Goal: Information Seeking & Learning: Learn about a topic

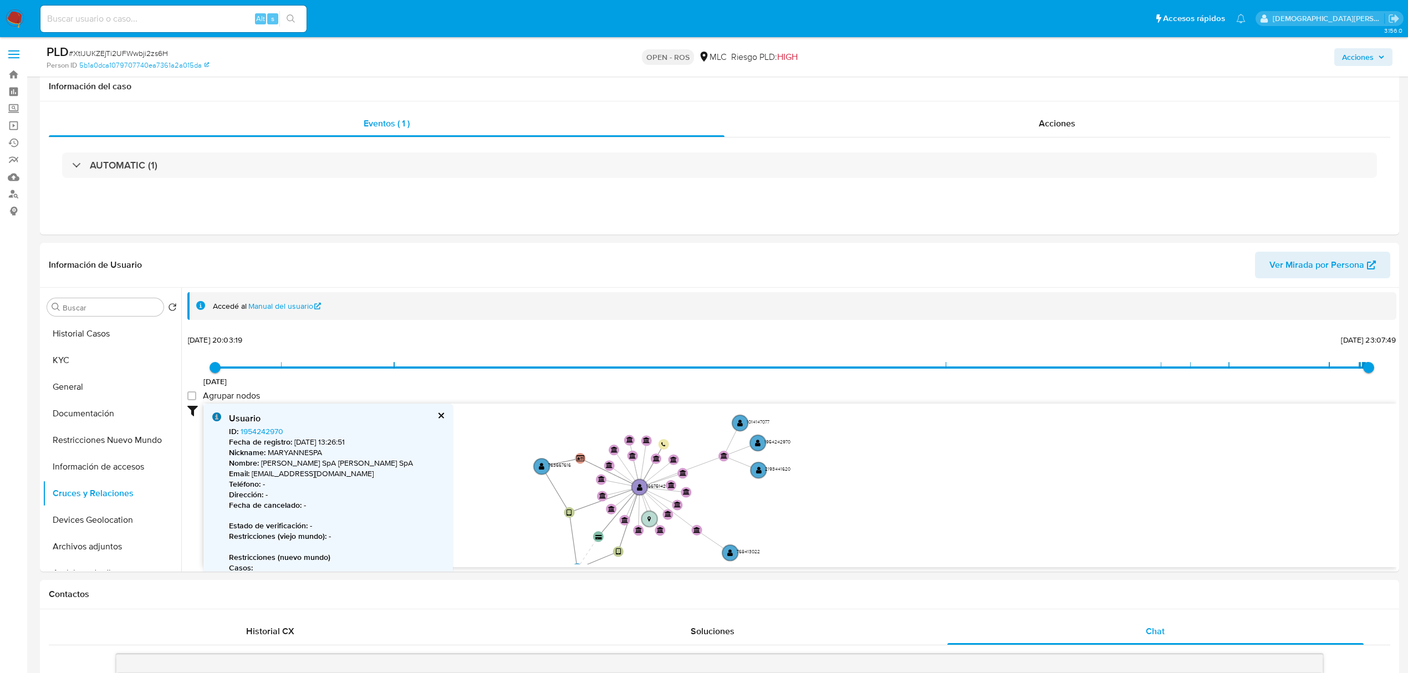
select select "10"
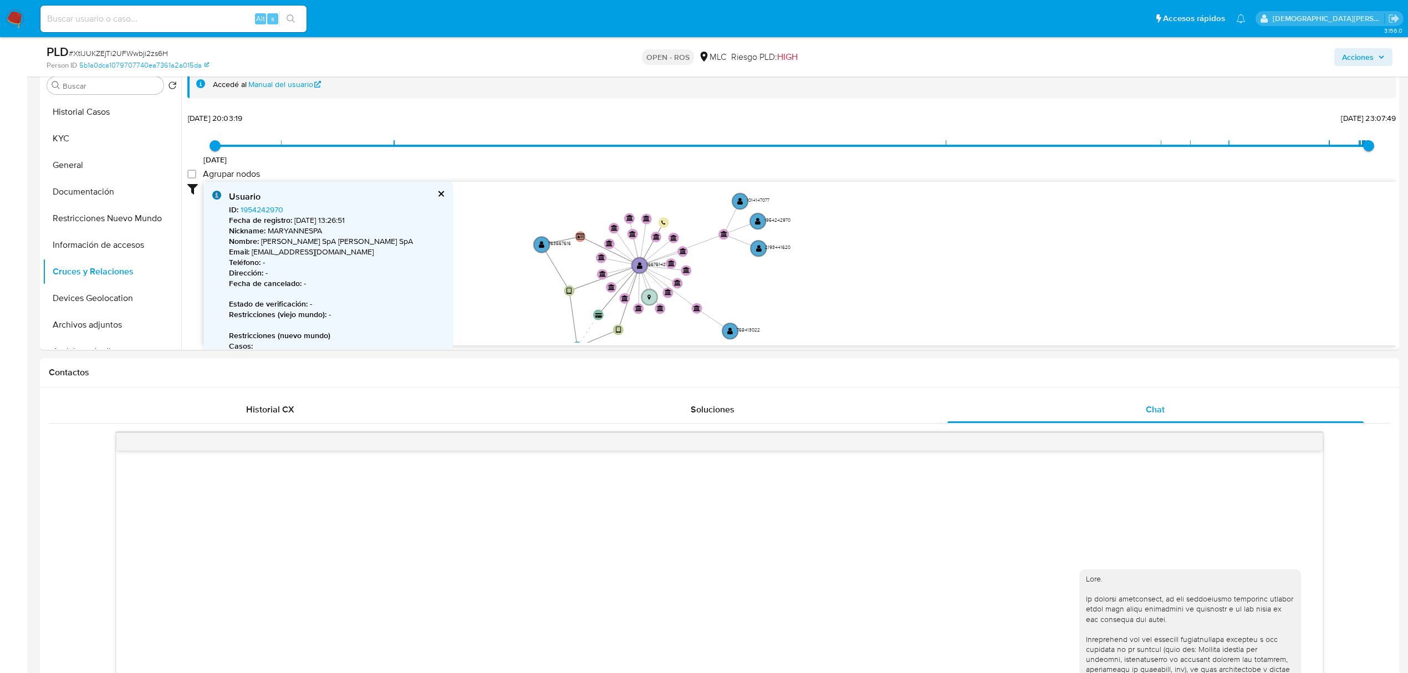
click at [225, 18] on input at bounding box center [173, 19] width 266 height 14
paste input "51kUqe5grhegM97zepyguPj0"
type input "51kUqe5grhegM97zepyguPj0"
click at [291, 17] on icon "search-icon" at bounding box center [290, 18] width 9 height 9
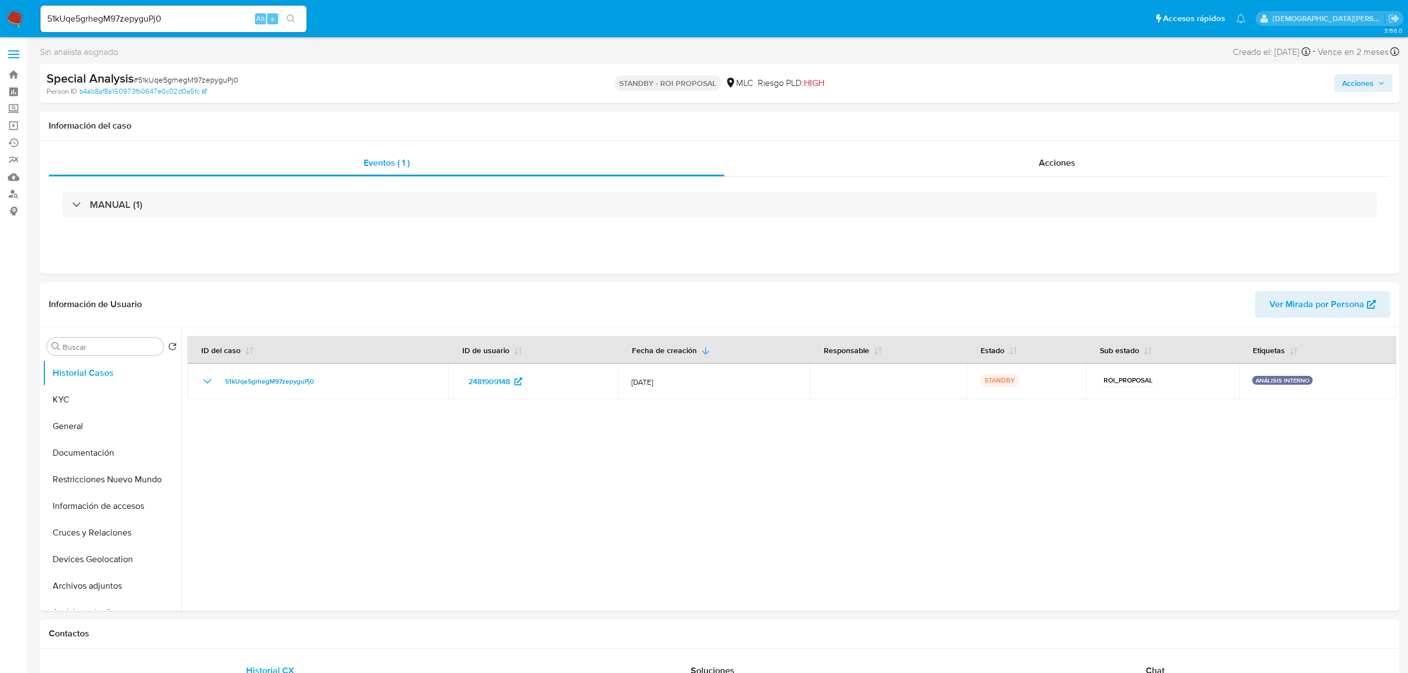
select select "10"
click at [87, 434] on button "General" at bounding box center [108, 426] width 130 height 27
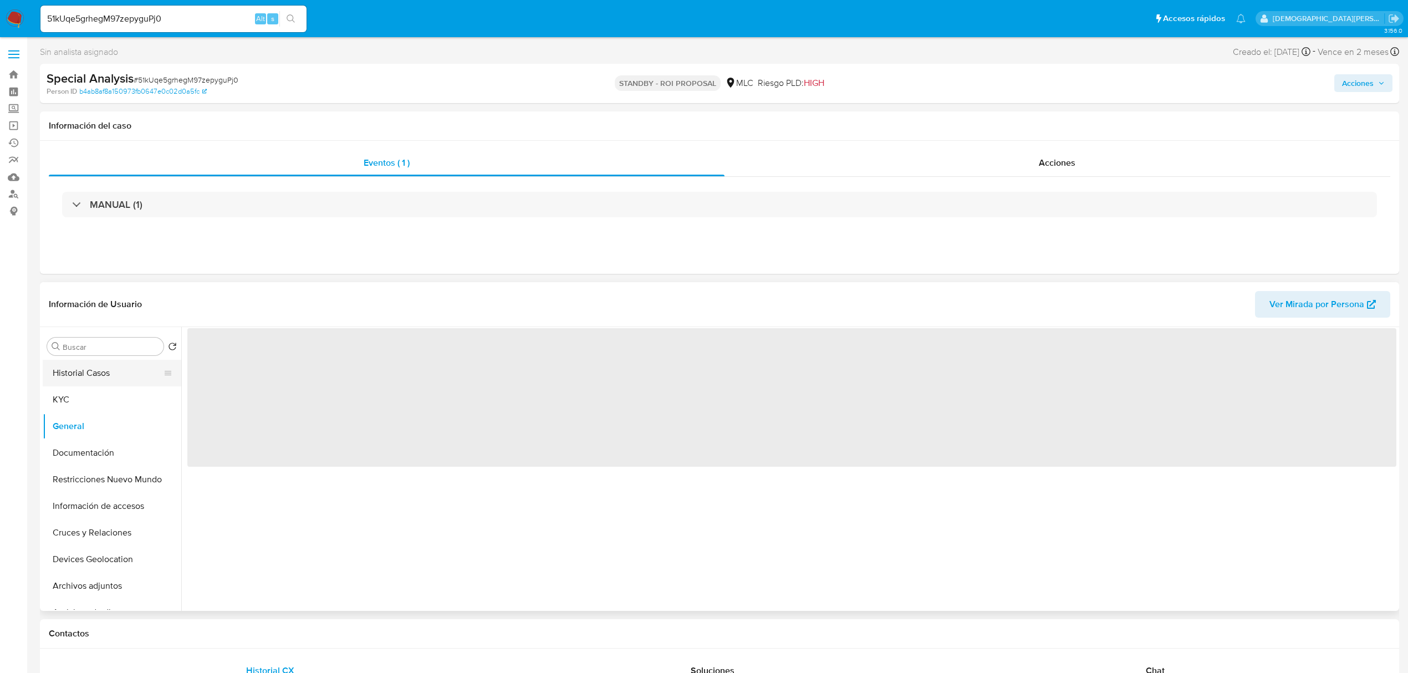
click at [120, 371] on button "Historial Casos" at bounding box center [108, 373] width 130 height 27
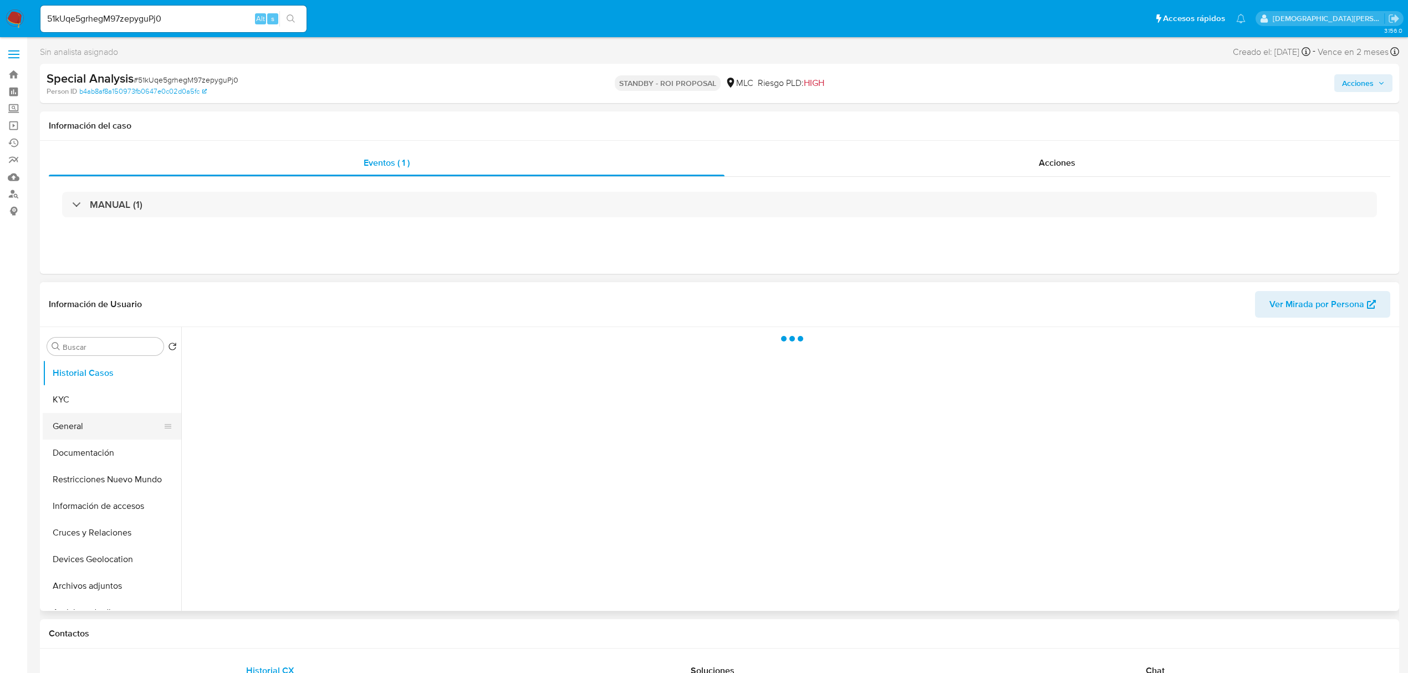
click at [79, 431] on button "General" at bounding box center [108, 426] width 130 height 27
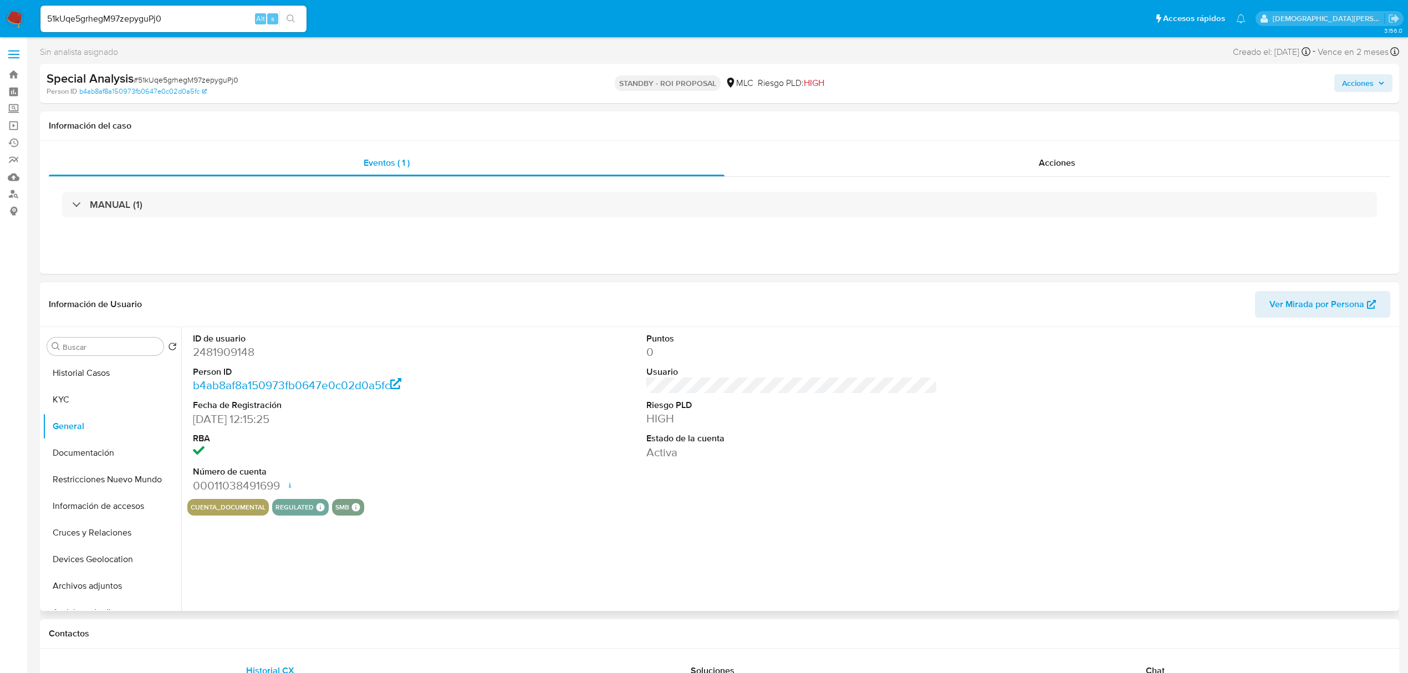
click at [236, 357] on dd "2481909148" at bounding box center [338, 352] width 291 height 16
copy dd "2481909148"
click at [80, 406] on button "KYC" at bounding box center [108, 399] width 130 height 27
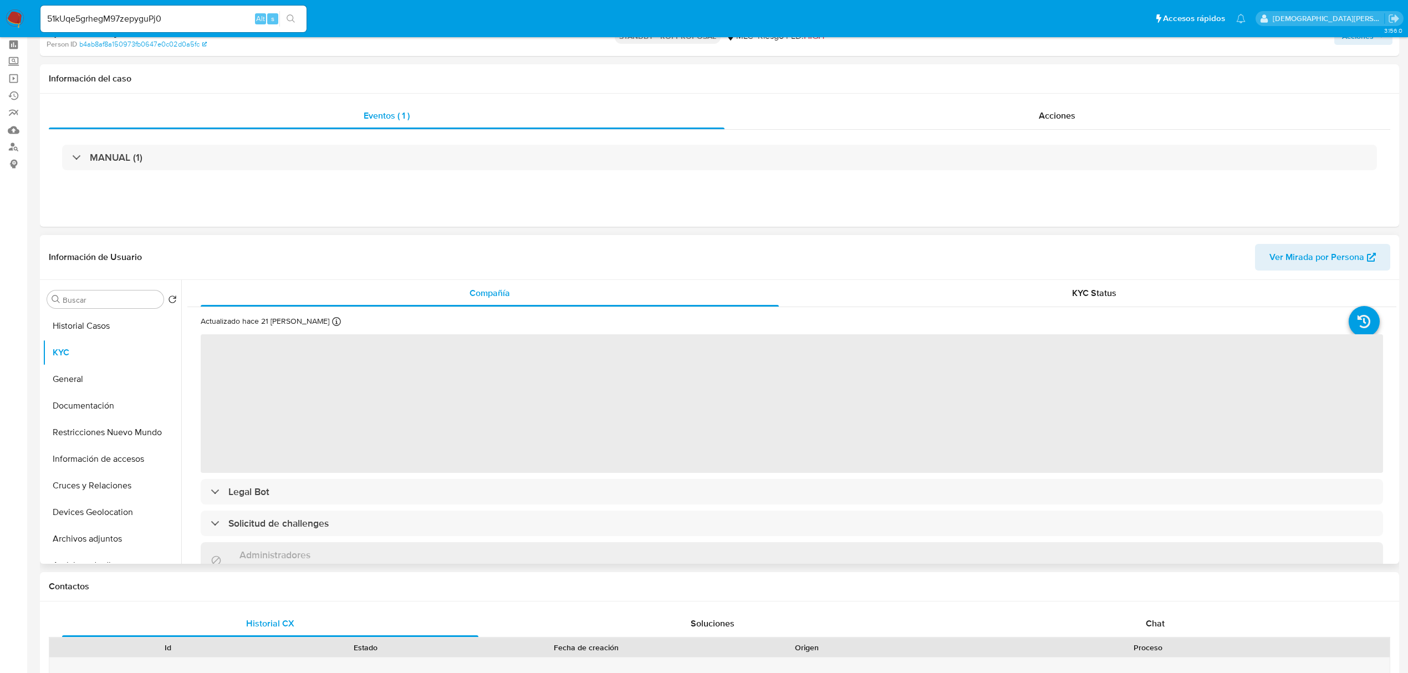
scroll to position [74, 0]
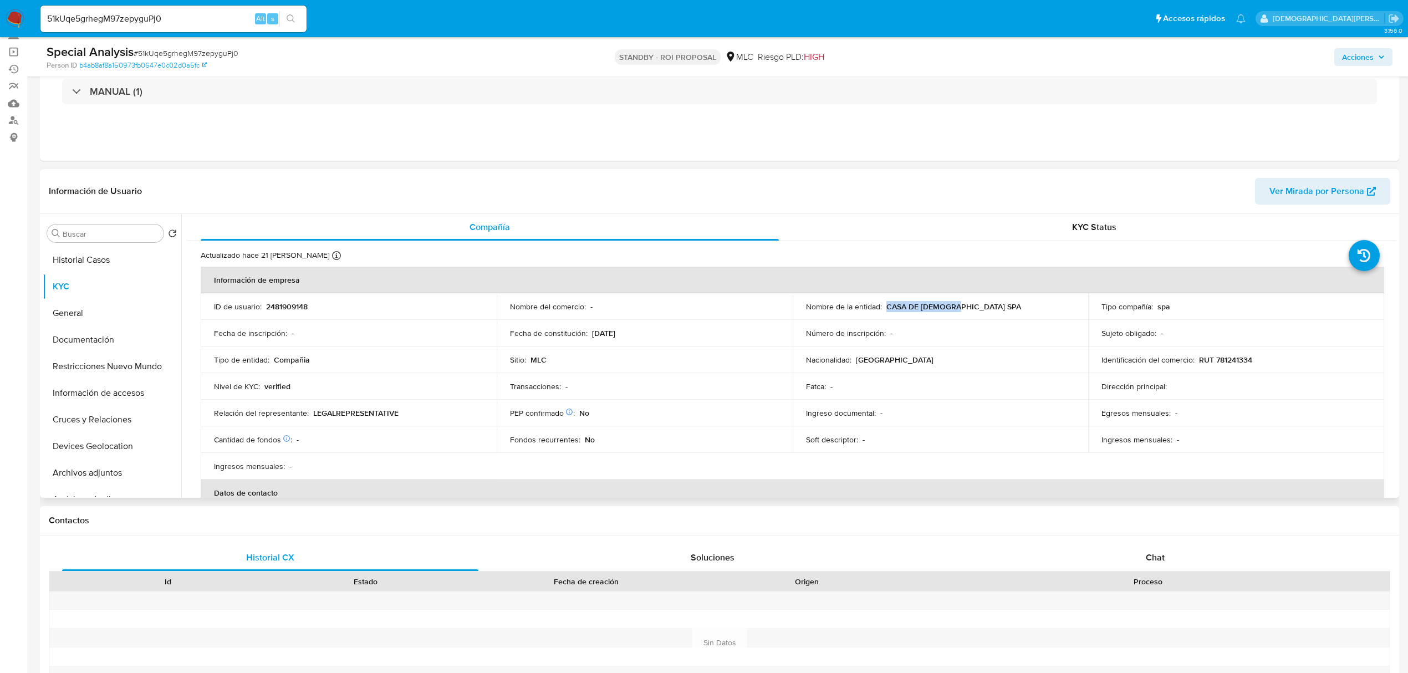
drag, startPoint x: 958, startPoint y: 307, endPoint x: 884, endPoint y: 309, distance: 73.7
click at [884, 309] on div "Nombre de la entidad : CASA DE [DEMOGRAPHIC_DATA] SPA" at bounding box center [940, 306] width 269 height 10
click at [66, 391] on button "Información de accesos" at bounding box center [108, 393] width 130 height 27
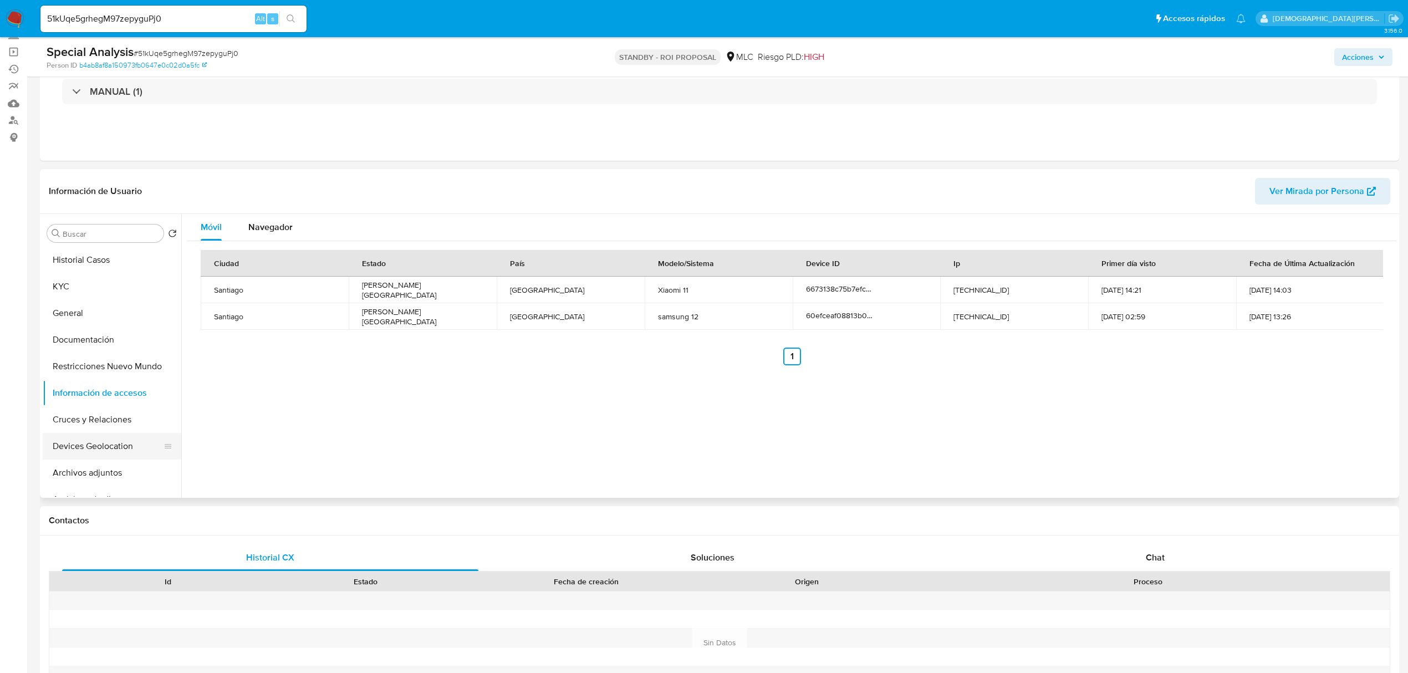
click at [114, 448] on button "Devices Geolocation" at bounding box center [108, 446] width 130 height 27
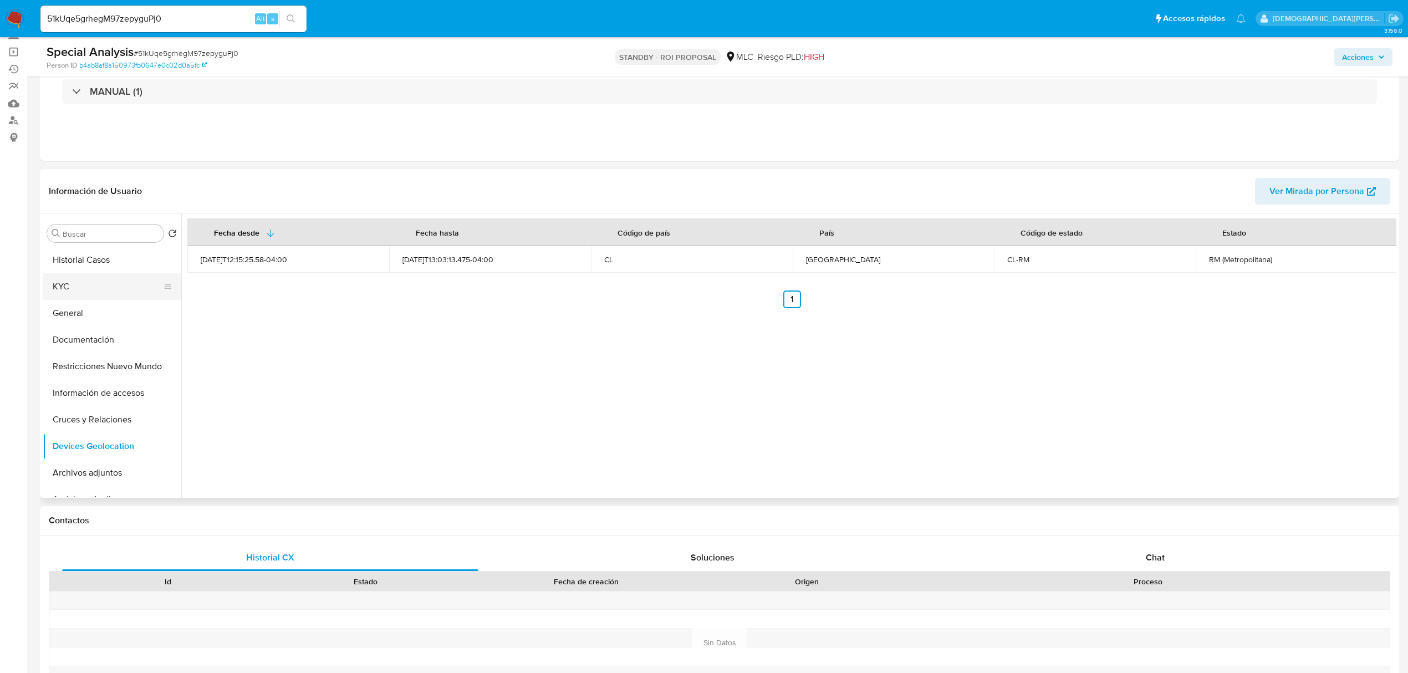
click at [68, 277] on button "KYC" at bounding box center [108, 286] width 130 height 27
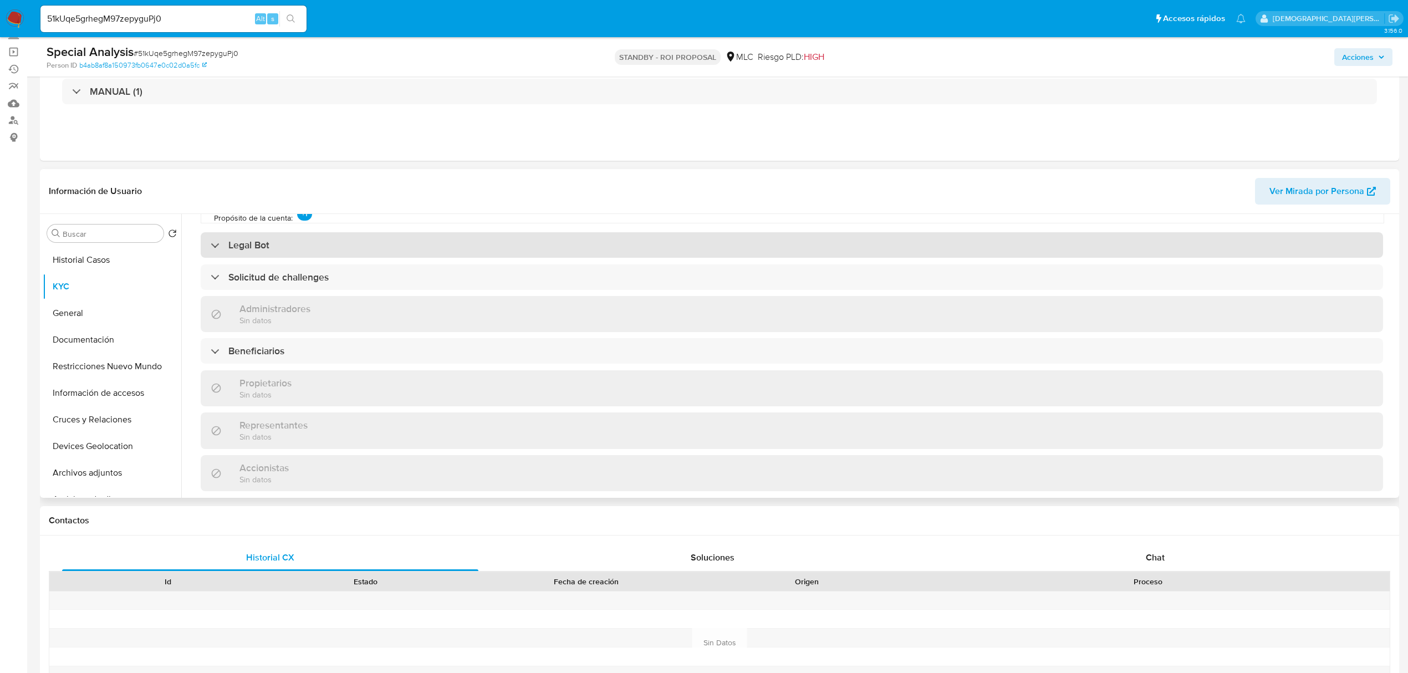
scroll to position [517, 0]
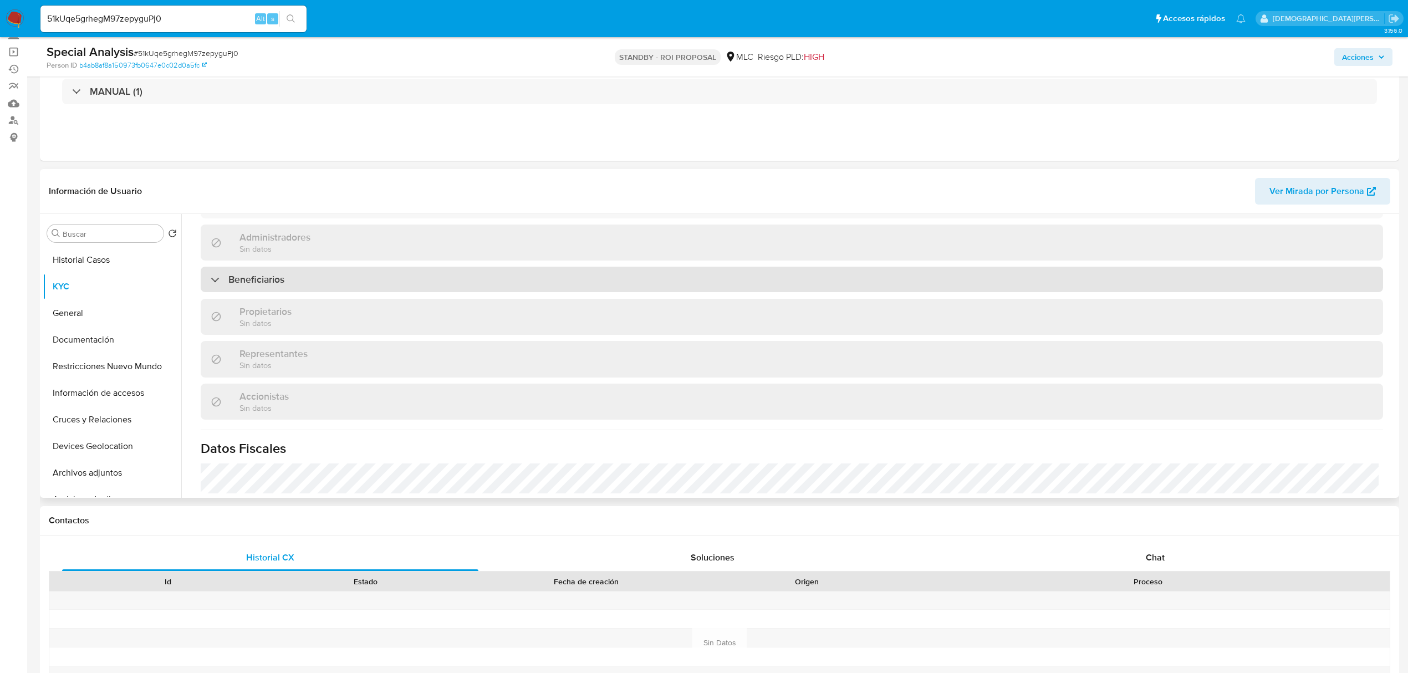
click at [347, 280] on div "Beneficiarios" at bounding box center [792, 279] width 1182 height 25
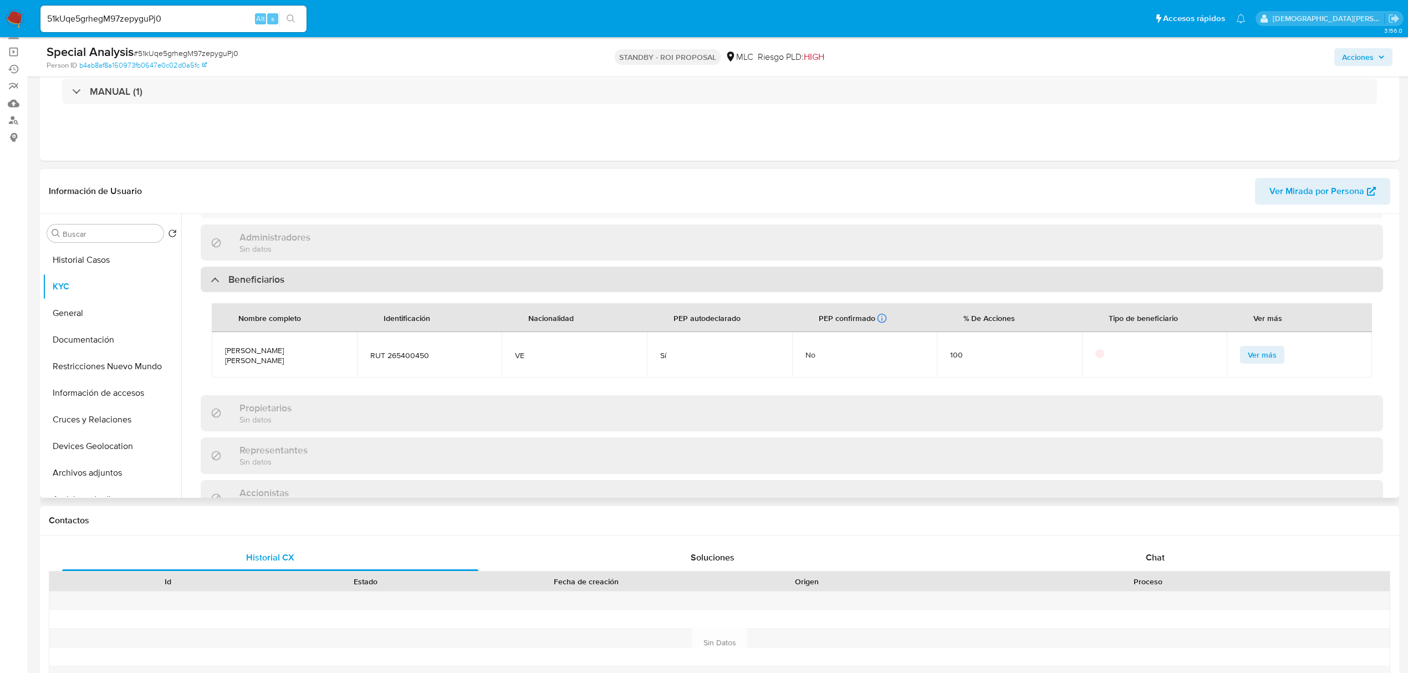
click at [222, 273] on div "Beneficiarios" at bounding box center [248, 279] width 74 height 12
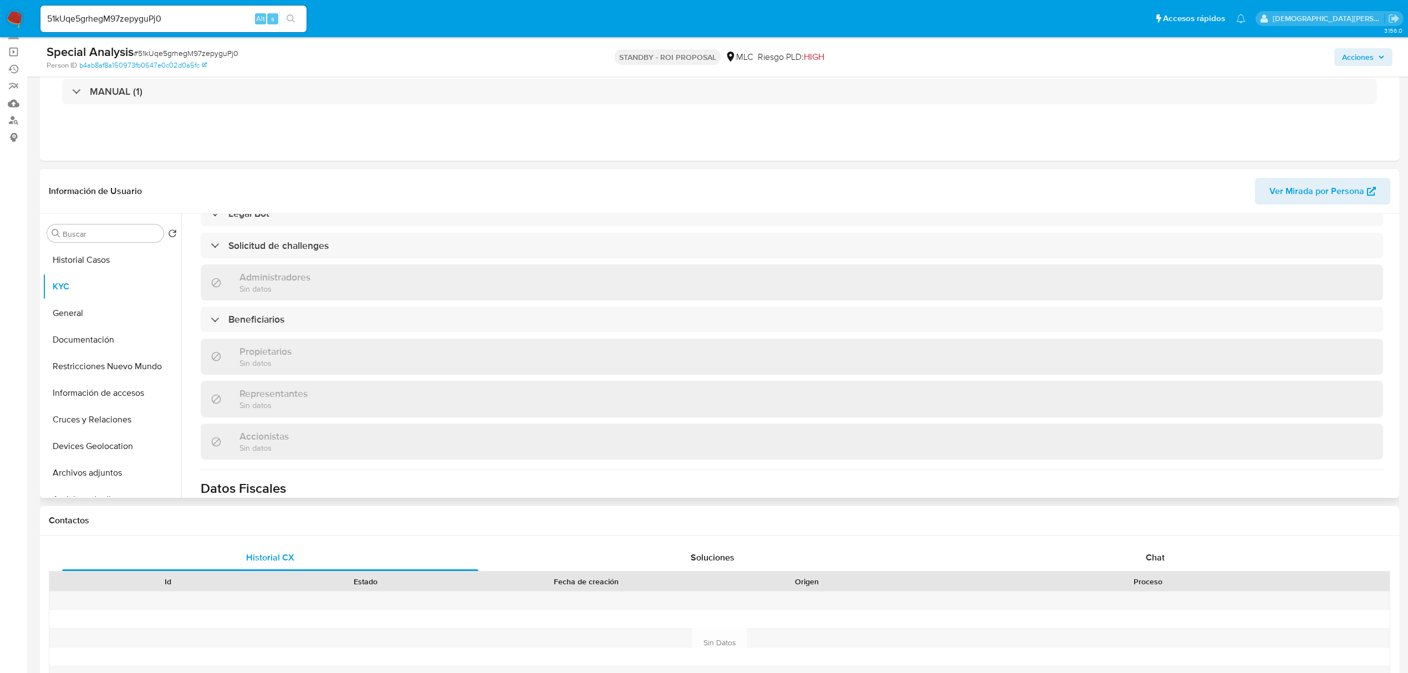
scroll to position [443, 0]
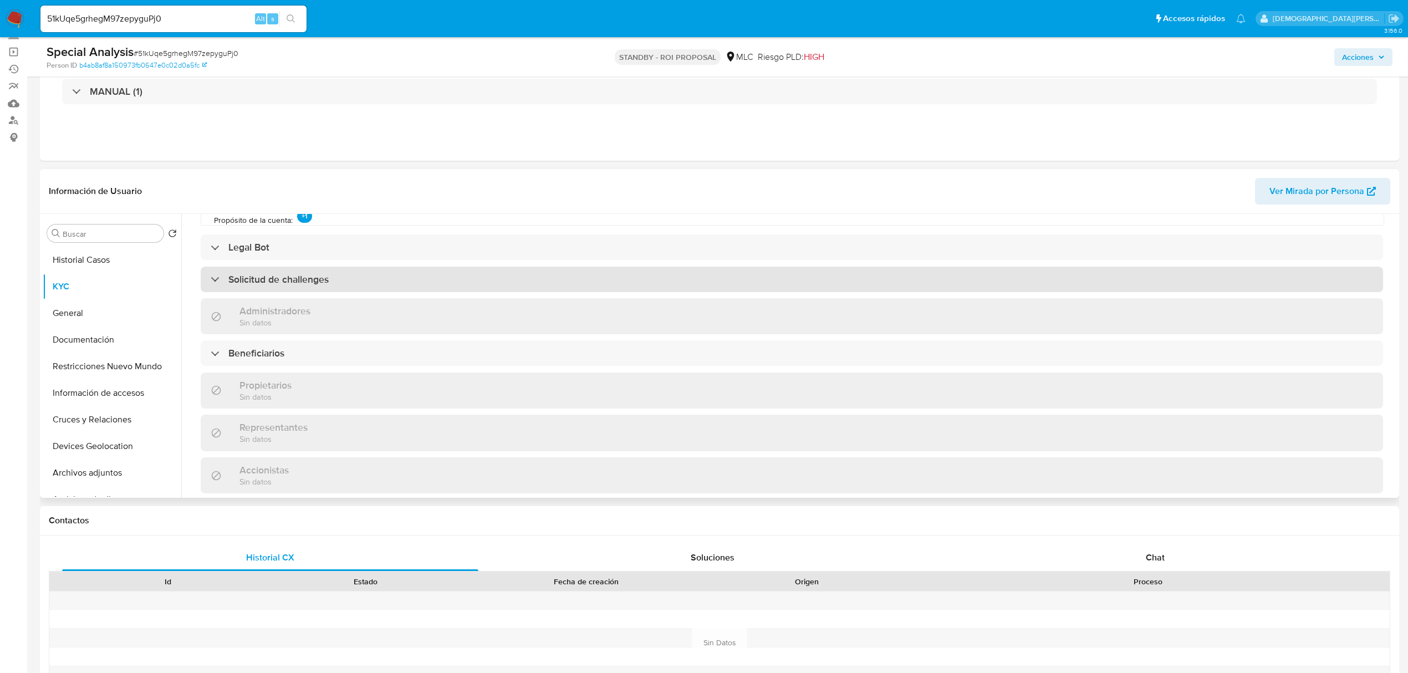
click at [217, 273] on div "Solicitud de challenges" at bounding box center [270, 279] width 118 height 12
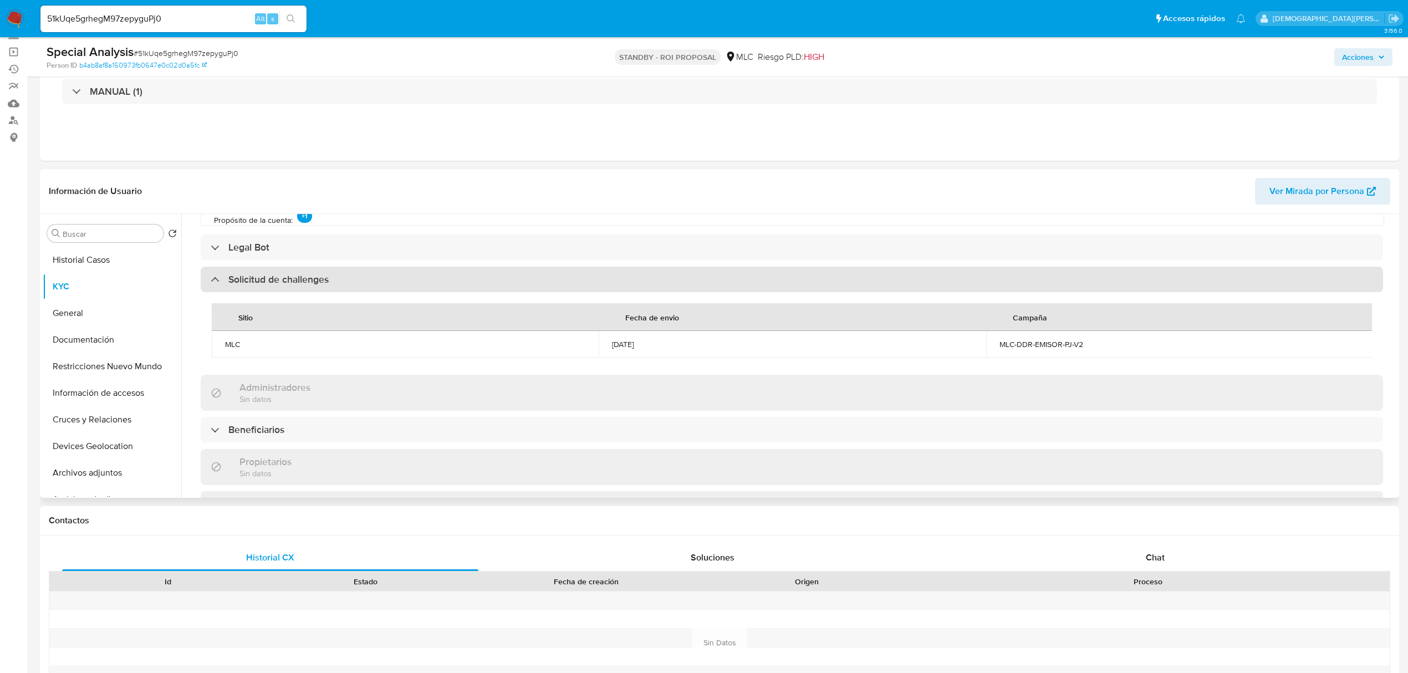
click at [211, 279] on div at bounding box center [211, 279] width 0 height 0
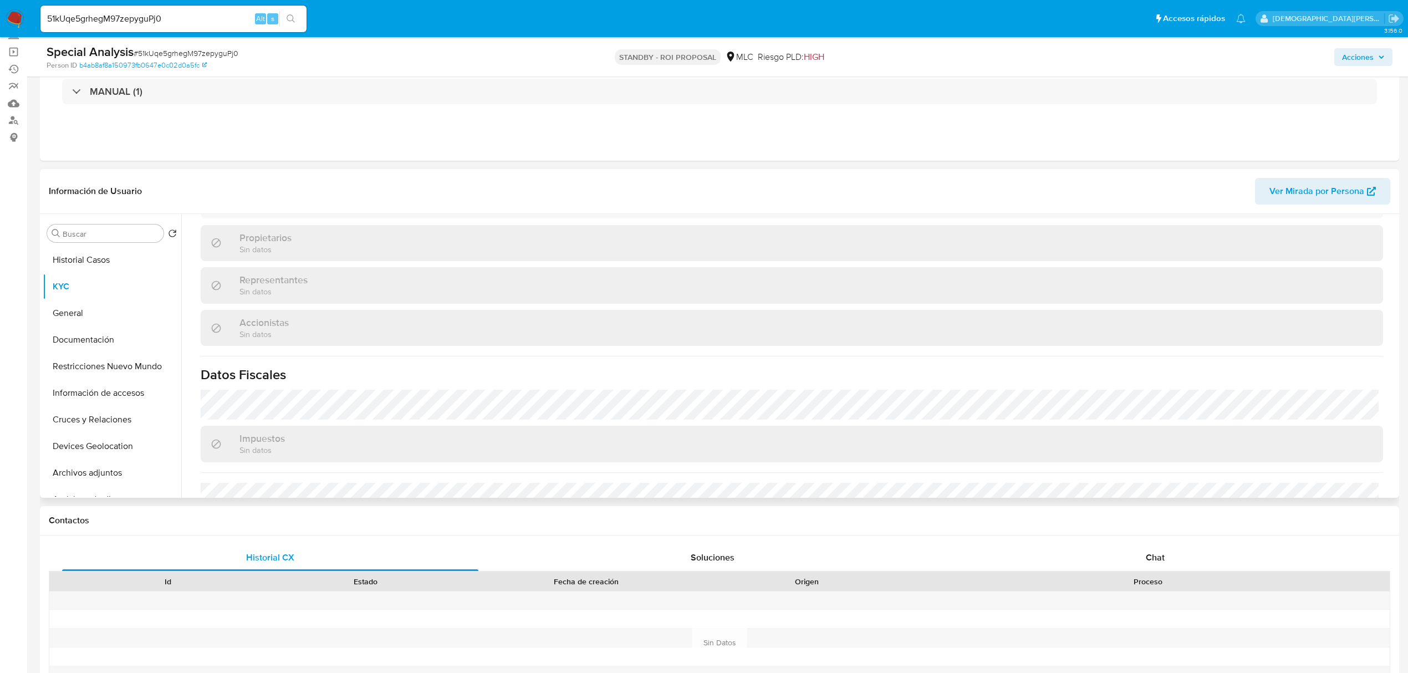
scroll to position [707, 0]
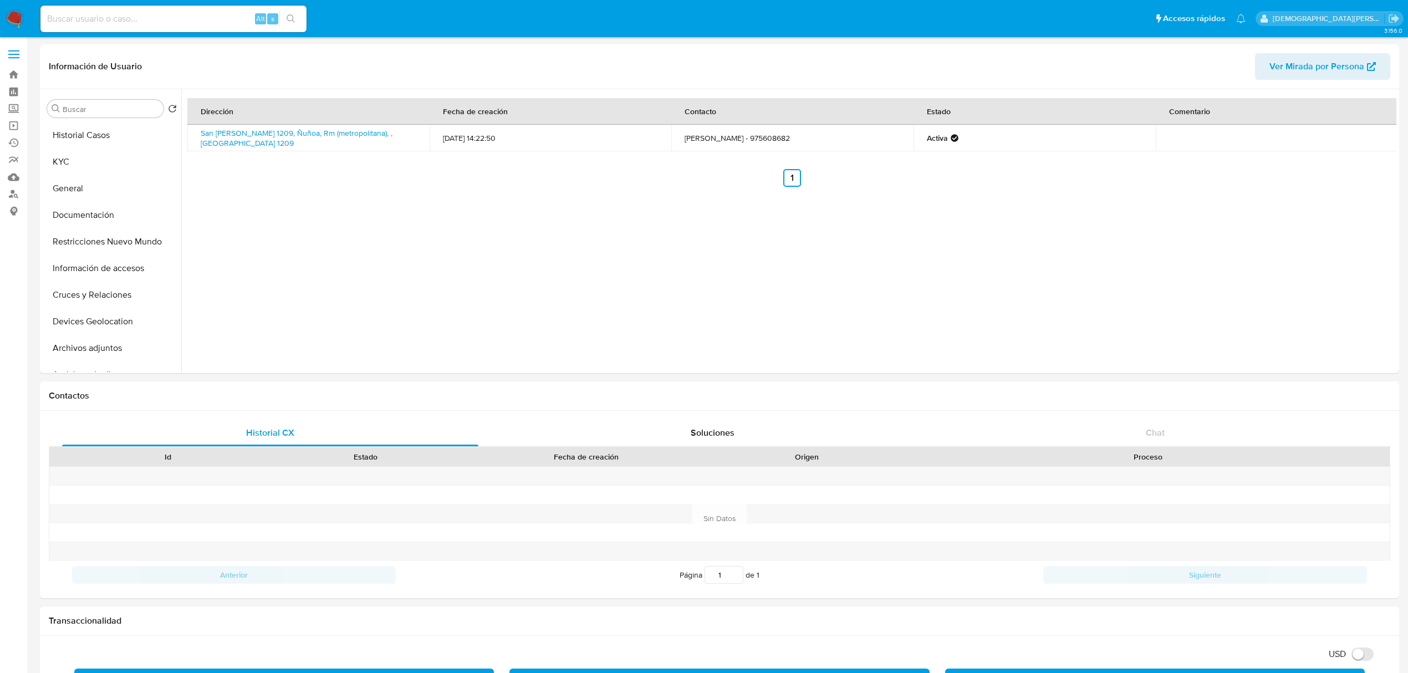
select select "10"
